Goal: Transaction & Acquisition: Obtain resource

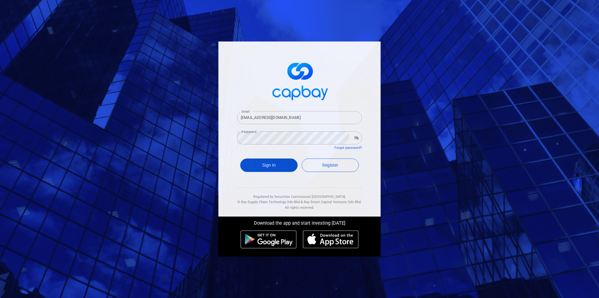
click at [269, 169] on button "Sign In" at bounding box center [268, 165] width 57 height 13
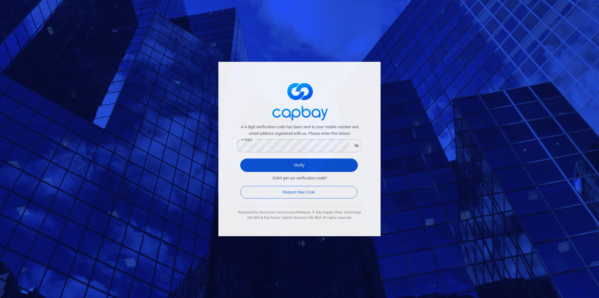
click at [300, 162] on button "Verify" at bounding box center [299, 165] width 118 height 13
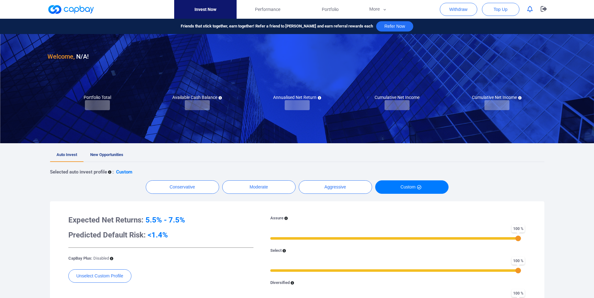
checkbox input "true"
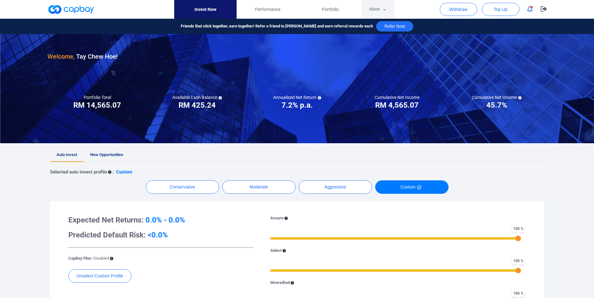
click at [373, 9] on button "More" at bounding box center [377, 9] width 33 height 19
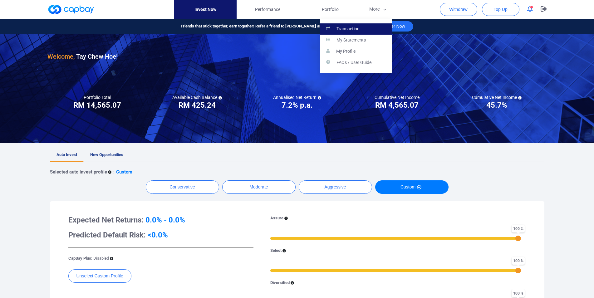
click at [365, 27] on link "Transaction" at bounding box center [356, 28] width 72 height 11
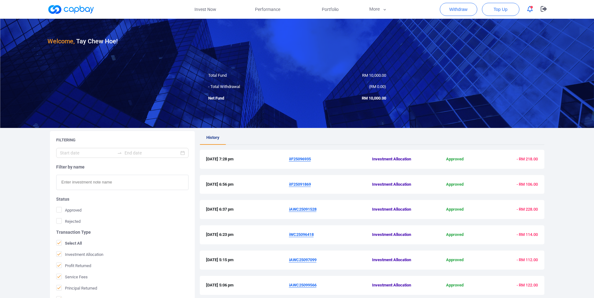
scroll to position [127, 0]
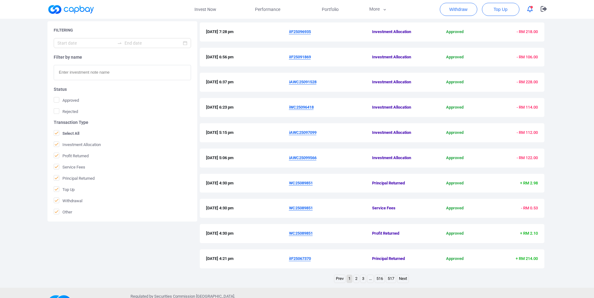
click at [355, 278] on link "2" at bounding box center [356, 279] width 5 height 8
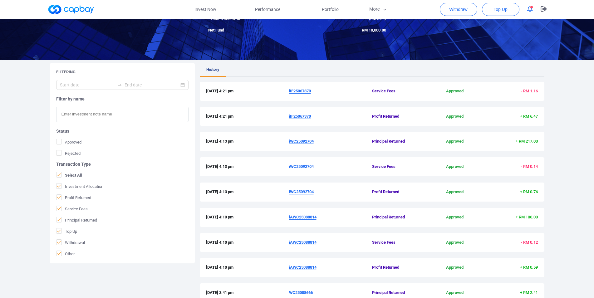
scroll to position [148, 0]
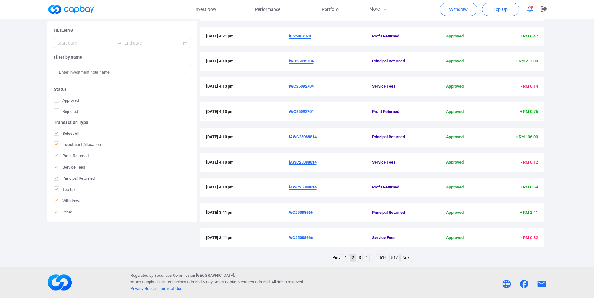
click at [360, 259] on link "3" at bounding box center [359, 258] width 5 height 8
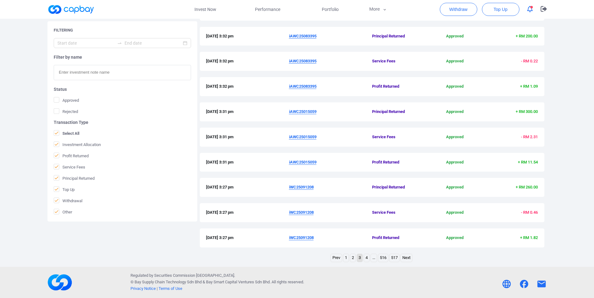
click at [365, 258] on link "4" at bounding box center [366, 258] width 5 height 8
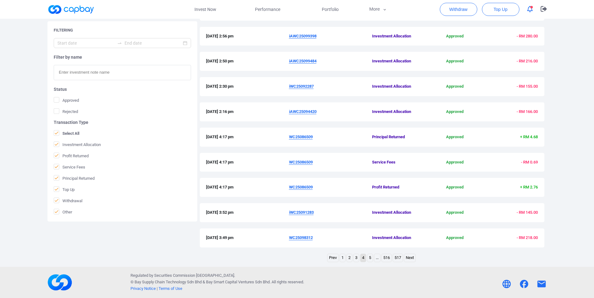
click at [357, 260] on link "3" at bounding box center [356, 258] width 5 height 8
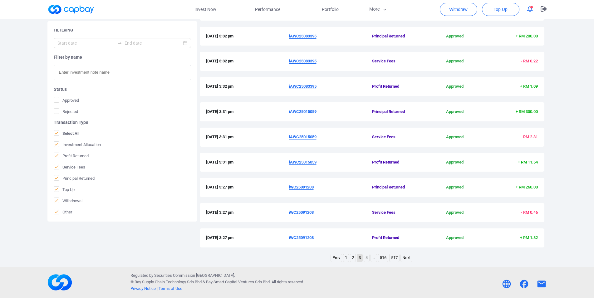
click at [301, 186] on u "iWC25091208" at bounding box center [301, 187] width 25 height 5
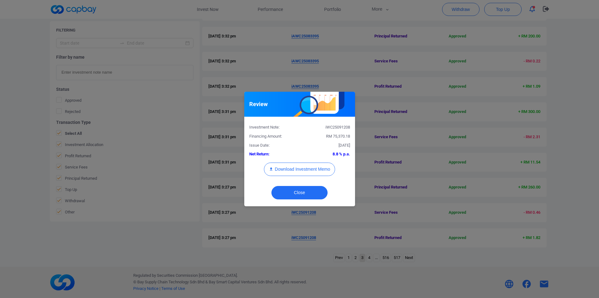
click at [346, 128] on div "iWC25091208" at bounding box center [327, 127] width 55 height 7
copy div "iWC25091208"
click at [14, 173] on div "Review Investment Note: iWC25091208 Financing Amount: RM 75,370.18 Issue Date: …" at bounding box center [299, 149] width 599 height 298
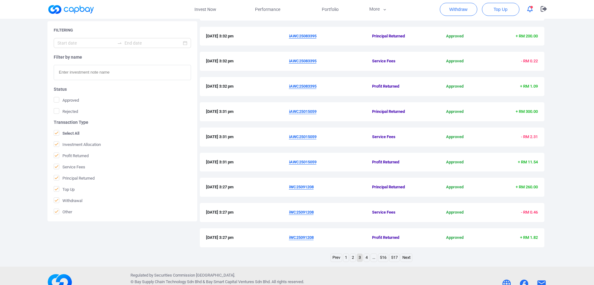
click at [302, 164] on u "iAWC25015059" at bounding box center [302, 162] width 27 height 5
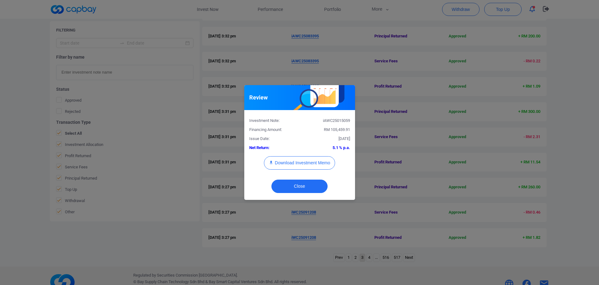
click at [333, 120] on div "iAWC25015059" at bounding box center [327, 121] width 55 height 7
copy div "iAWC25015059"
click at [5, 179] on div "Review Investment Note: iAWC25015059 Financing Amount: RM 105,459.91 Issue Date…" at bounding box center [299, 142] width 599 height 285
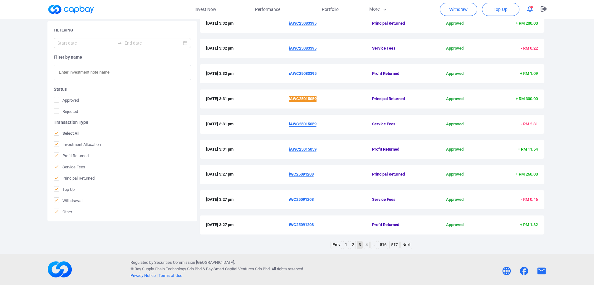
scroll to position [97, 0]
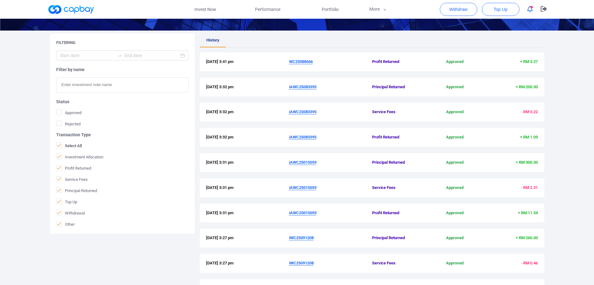
click at [306, 89] on u "iAWC25083395" at bounding box center [302, 87] width 27 height 5
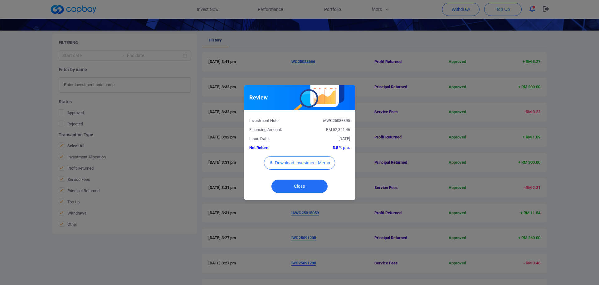
click at [334, 120] on div "iAWC25083395" at bounding box center [327, 121] width 55 height 7
click at [335, 121] on div "iAWC25083395" at bounding box center [327, 121] width 55 height 7
copy div "iAWC25083395"
click at [0, 138] on div "Review Investment Note: iAWC25083395 Financing Amount: RM 52,341.46 Issue Date:…" at bounding box center [299, 142] width 599 height 285
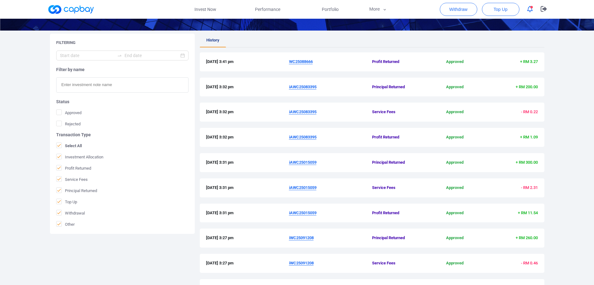
click at [308, 61] on u "WC25088666" at bounding box center [301, 61] width 24 height 5
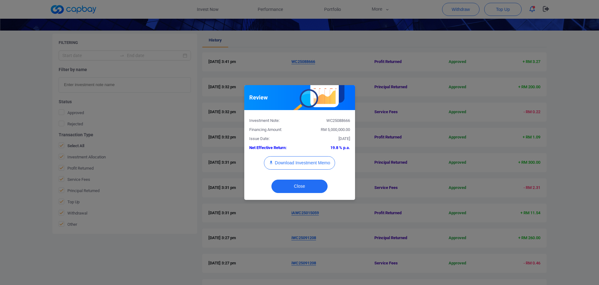
click at [341, 119] on div "WC25088666" at bounding box center [327, 121] width 55 height 7
copy div "WC25088666"
click at [372, 213] on div "Review Investment Note: WC25088666 Financing Amount: RM 5,000,000.00 Issue Date…" at bounding box center [299, 142] width 599 height 285
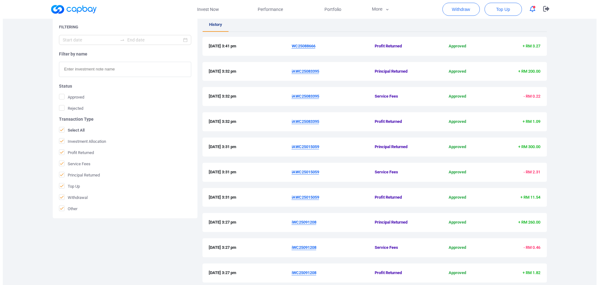
scroll to position [66, 0]
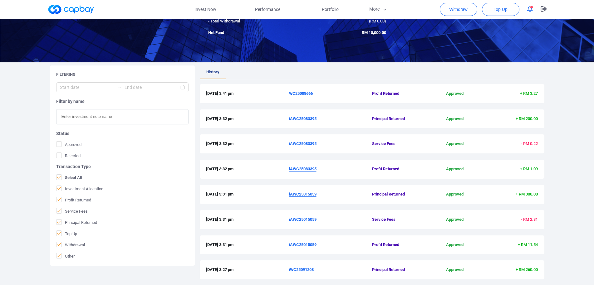
click at [296, 95] on u "WC25088666" at bounding box center [301, 93] width 24 height 5
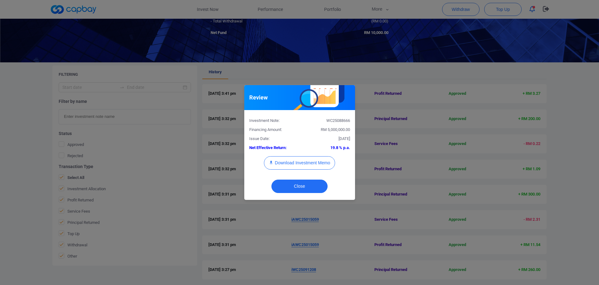
click at [337, 122] on div "WC25088666" at bounding box center [327, 121] width 55 height 7
copy div "WC25088666"
drag, startPoint x: 0, startPoint y: 162, endPoint x: 2, endPoint y: 169, distance: 6.6
click at [0, 163] on div "Review Investment Note: WC25088666 Financing Amount: RM 5,000,000.00 Issue Date…" at bounding box center [299, 142] width 599 height 285
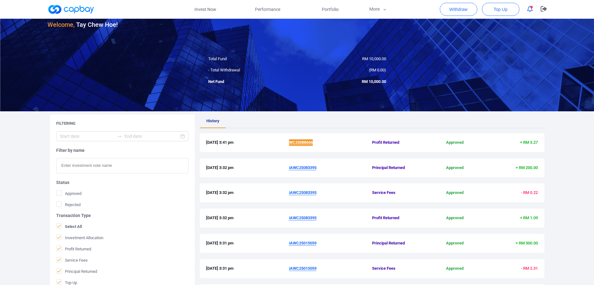
scroll to position [161, 0]
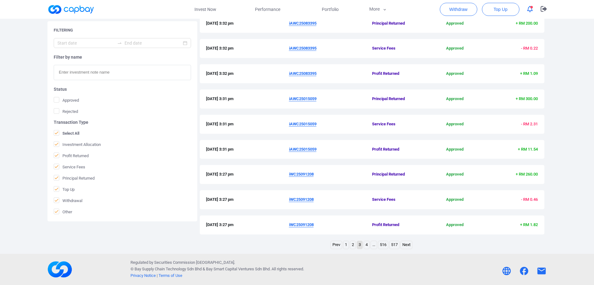
click at [352, 247] on link "2" at bounding box center [352, 245] width 5 height 8
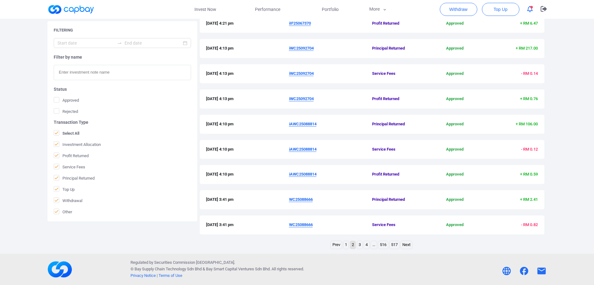
click at [309, 125] on u "iAWC25088814" at bounding box center [302, 124] width 27 height 5
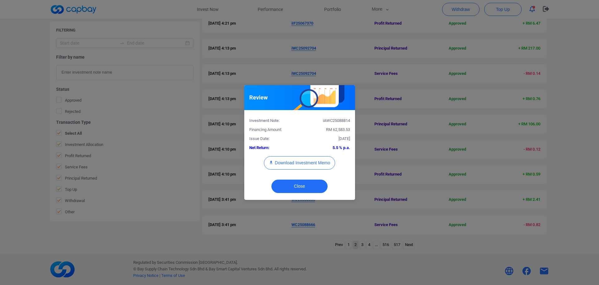
click at [341, 121] on div "iAWC25088814" at bounding box center [327, 121] width 55 height 7
copy div "iAWC25088814"
click at [0, 162] on div "Review Investment Note: iAWC25088814 Financing Amount: RM 62,583.53 Issue Date:…" at bounding box center [299, 142] width 599 height 285
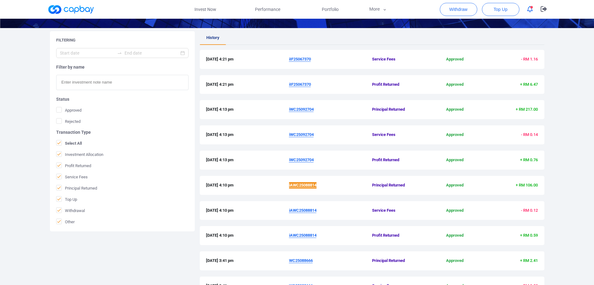
scroll to position [97, 0]
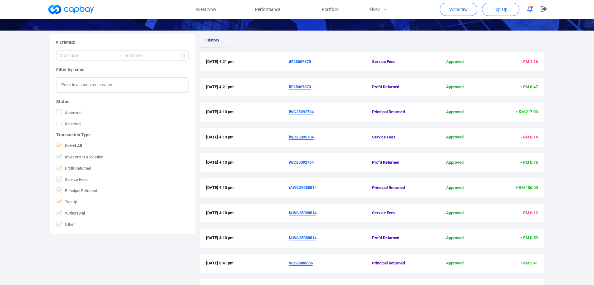
click at [303, 111] on u "iWC25092704" at bounding box center [301, 112] width 25 height 5
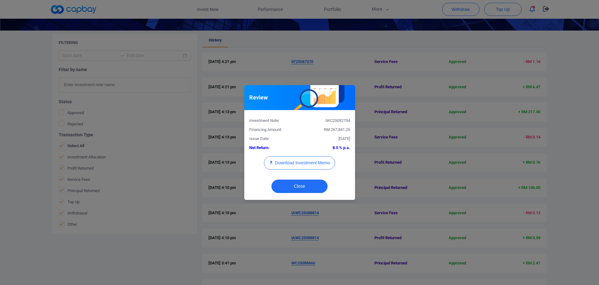
click at [337, 120] on div "iWC25092704" at bounding box center [327, 121] width 55 height 7
copy div "iWC25092704"
click at [0, 179] on div "Review Investment Note: iWC25092704 Financing Amount: RM 267,841.25 Issue Date:…" at bounding box center [299, 142] width 599 height 285
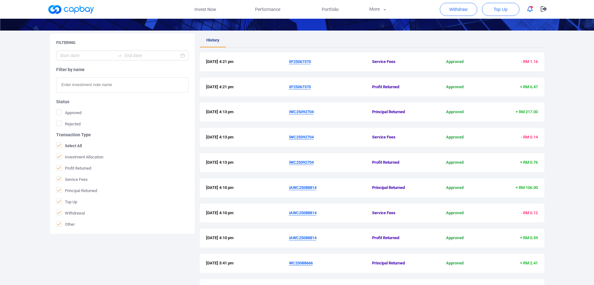
click at [300, 86] on u "iIF25067370" at bounding box center [300, 87] width 22 height 5
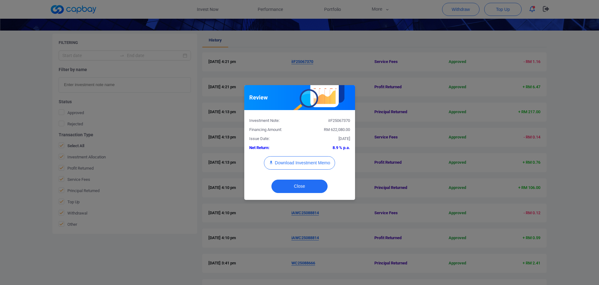
click at [335, 122] on div "iIF25067370" at bounding box center [327, 121] width 55 height 7
copy div "iIF25067370"
click at [0, 158] on div "Review Investment Note: iIF25067370 Financing Amount: RM 622,080.00 Issue Date:…" at bounding box center [299, 142] width 599 height 285
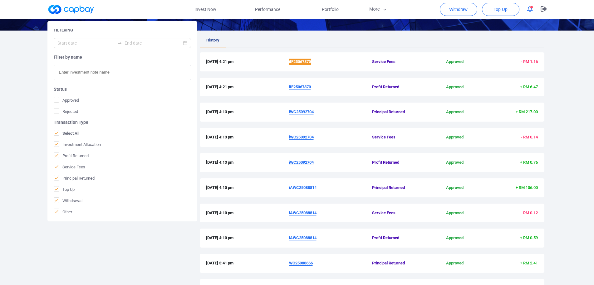
scroll to position [161, 0]
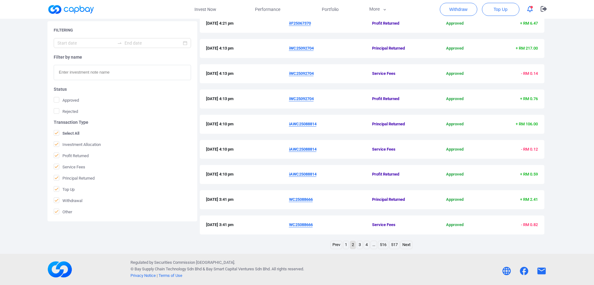
click at [345, 246] on link "1" at bounding box center [345, 245] width 5 height 8
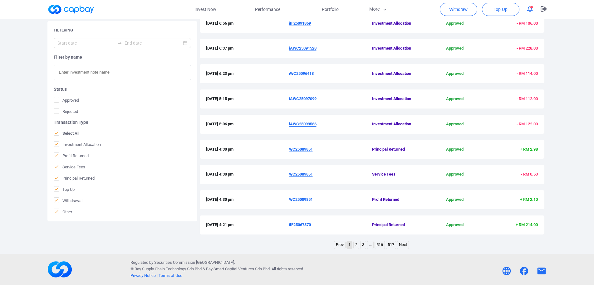
click at [303, 148] on u "WC25089851" at bounding box center [301, 149] width 24 height 5
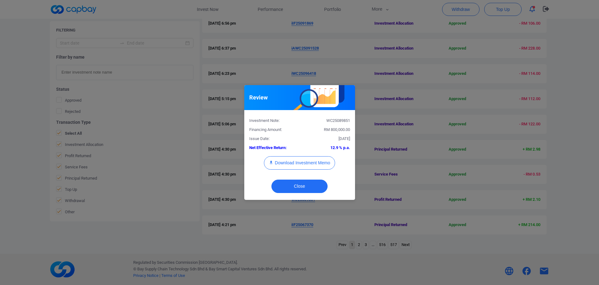
click at [335, 121] on div "WC25089851" at bounding box center [327, 121] width 55 height 7
copy div "WC25089851"
click at [8, 176] on div "Review Investment Note: WC25089851 Financing Amount: RM 800,000.00 Issue Date: …" at bounding box center [299, 142] width 599 height 285
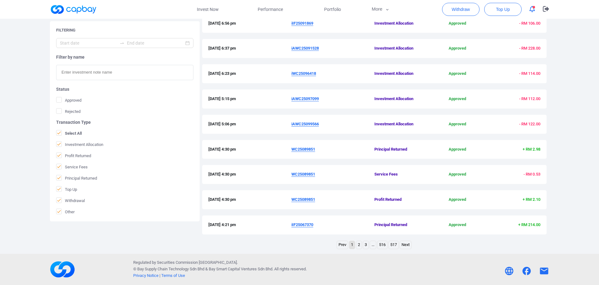
click at [8, 176] on div "Review Investment Note: WC25089851 Financing Amount: RM 800,000.00 Issue Date: …" at bounding box center [299, 142] width 599 height 285
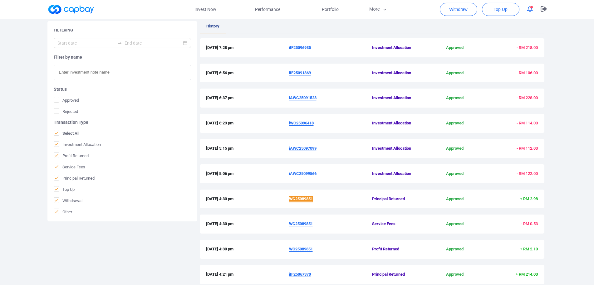
scroll to position [97, 0]
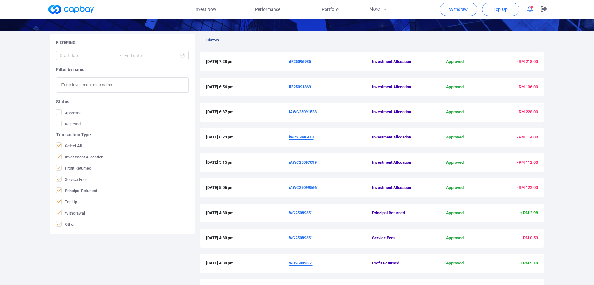
click at [0, 165] on div "Welcome, Tay Chew Hoe ! Total Fund RM 10,000.00 - Total Withdrawal ( RM 0.00 ) …" at bounding box center [297, 119] width 594 height 396
click at [305, 189] on u "iAWC25099566" at bounding box center [302, 187] width 27 height 5
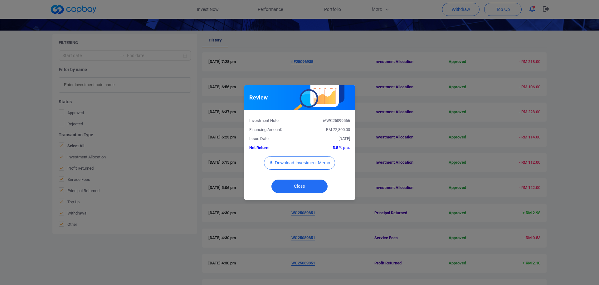
click at [330, 120] on div "iAWC25099566" at bounding box center [327, 121] width 55 height 7
copy div "iAWC25099566"
click at [309, 165] on button "Download Investment Memo" at bounding box center [299, 162] width 71 height 13
click at [403, 158] on div "Review Investment Note: iAWC25099566 Financing Amount: RM 72,800.00 Issue Date:…" at bounding box center [299, 142] width 599 height 285
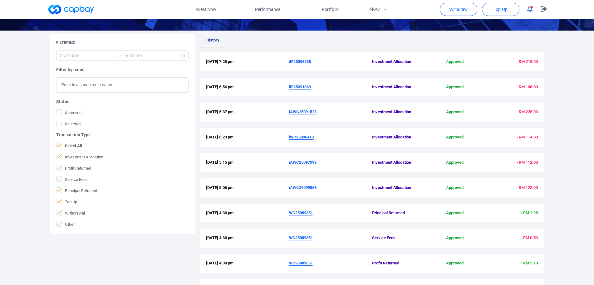
click at [305, 164] on u "iAWC25097099" at bounding box center [302, 162] width 27 height 5
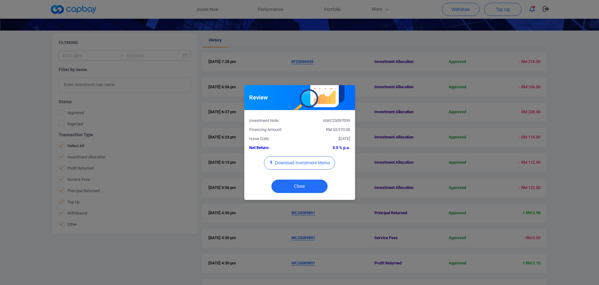
click at [339, 121] on div "iAWC25097099" at bounding box center [327, 121] width 55 height 7
click at [307, 160] on button "Download Investment Memo" at bounding box center [299, 162] width 71 height 13
click at [231, 248] on div "Review Investment Note: iAWC25097099 Financing Amount: RM 53,970.00 Issue Date:…" at bounding box center [299, 142] width 599 height 285
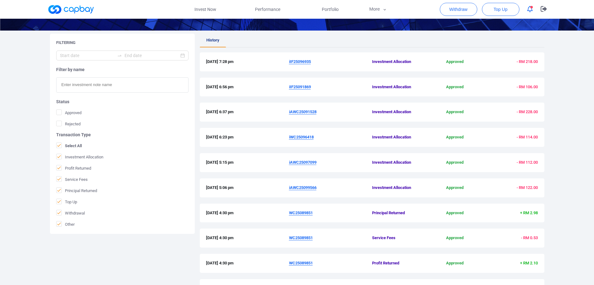
click at [307, 137] on u "iWC25096418" at bounding box center [301, 137] width 25 height 5
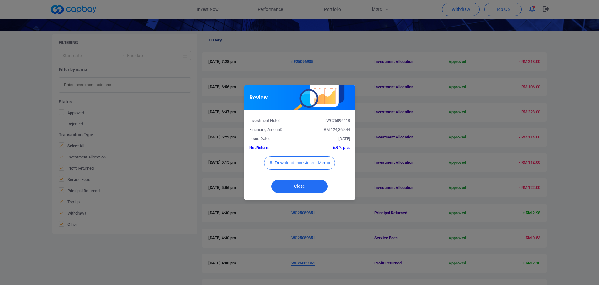
click at [330, 120] on div "iWC25096418" at bounding box center [327, 121] width 55 height 7
click at [304, 168] on button "Download Investment Memo" at bounding box center [299, 162] width 71 height 13
click at [435, 122] on div "Review Investment Note: iWC25096418 Financing Amount: RM 124,369.44 Issue Date:…" at bounding box center [299, 142] width 599 height 285
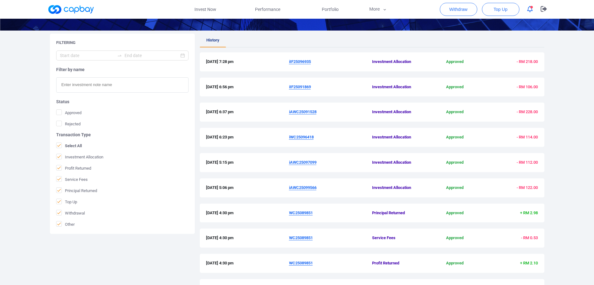
click at [301, 113] on u "iAWC25091528" at bounding box center [302, 112] width 27 height 5
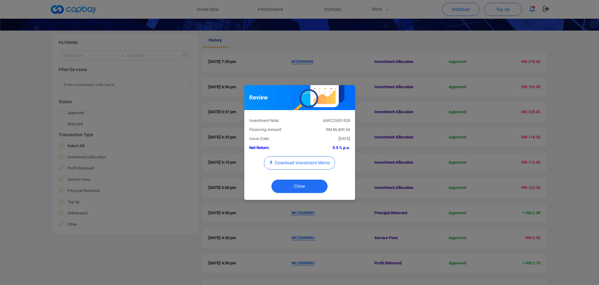
click at [334, 120] on div "iAWC25091528" at bounding box center [327, 121] width 55 height 7
click at [314, 160] on button "Download Investment Memo" at bounding box center [299, 162] width 71 height 13
click at [384, 66] on div "Review Investment Note: iAWC25091528 Financing Amount: RM 86,849.34 Issue Date:…" at bounding box center [299, 142] width 599 height 285
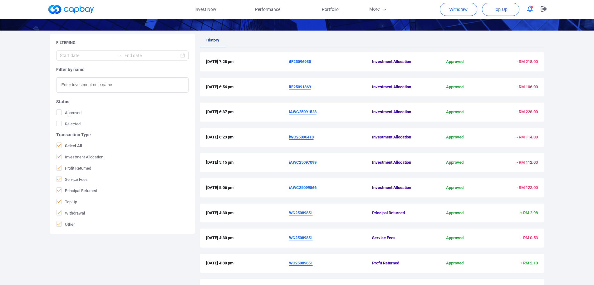
click at [302, 89] on u "iIF25091869" at bounding box center [300, 87] width 22 height 5
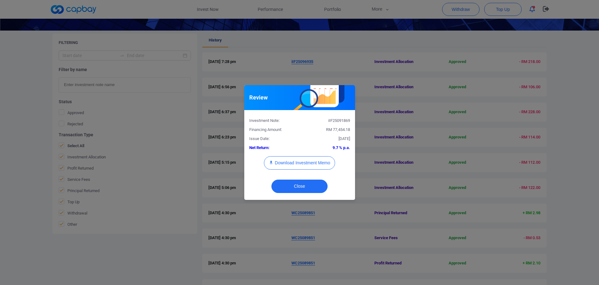
click at [335, 120] on div "iIF25091869" at bounding box center [327, 121] width 55 height 7
click at [314, 166] on button "Download Investment Memo" at bounding box center [299, 162] width 71 height 13
click at [380, 71] on div "Review Investment Note: iIF25091869 Financing Amount: RM 77,454.18 Issue Date: …" at bounding box center [299, 142] width 599 height 285
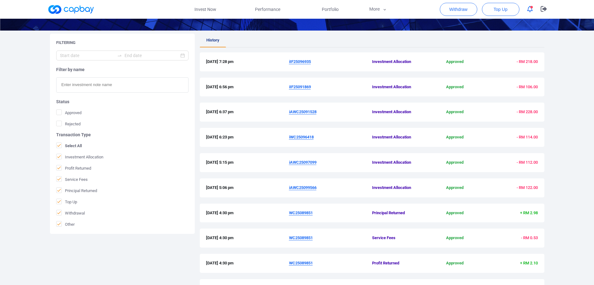
click at [307, 62] on u "iIF25096935" at bounding box center [300, 61] width 22 height 5
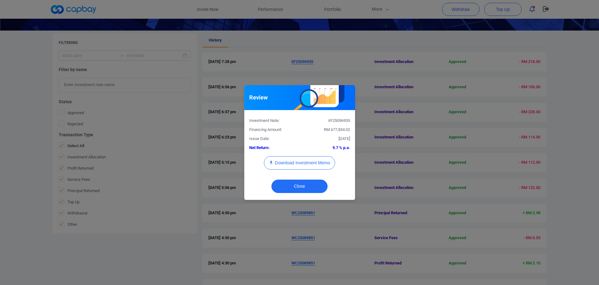
click at [342, 119] on div "iIF25096935" at bounding box center [327, 121] width 55 height 7
click at [313, 166] on button "Download Investment Memo" at bounding box center [299, 162] width 71 height 13
click at [361, 59] on div "Review Investment Note: iIF25096935 Financing Amount: RM 677,834.02 Issue Date:…" at bounding box center [299, 142] width 599 height 285
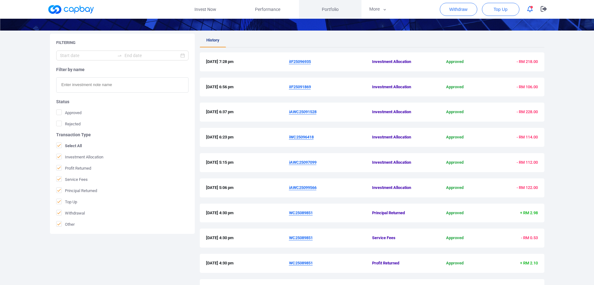
click at [340, 9] on link "Portfolio" at bounding box center [330, 9] width 62 height 19
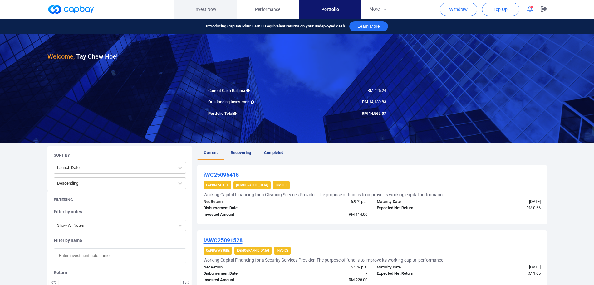
click at [221, 8] on link "Invest Now" at bounding box center [205, 9] width 62 height 19
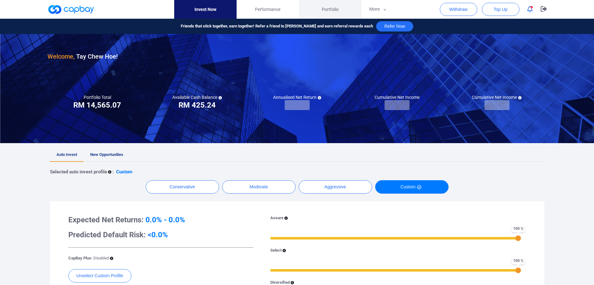
click at [336, 10] on span "Portfolio" at bounding box center [330, 9] width 17 height 7
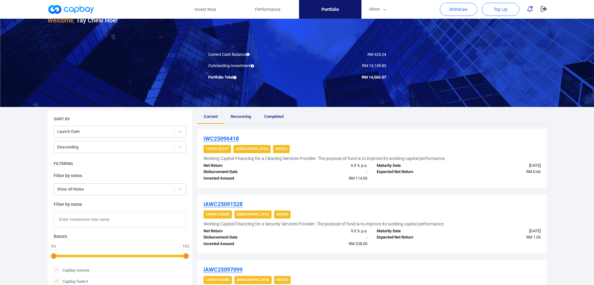
scroll to position [229, 0]
